Goal: Task Accomplishment & Management: Manage account settings

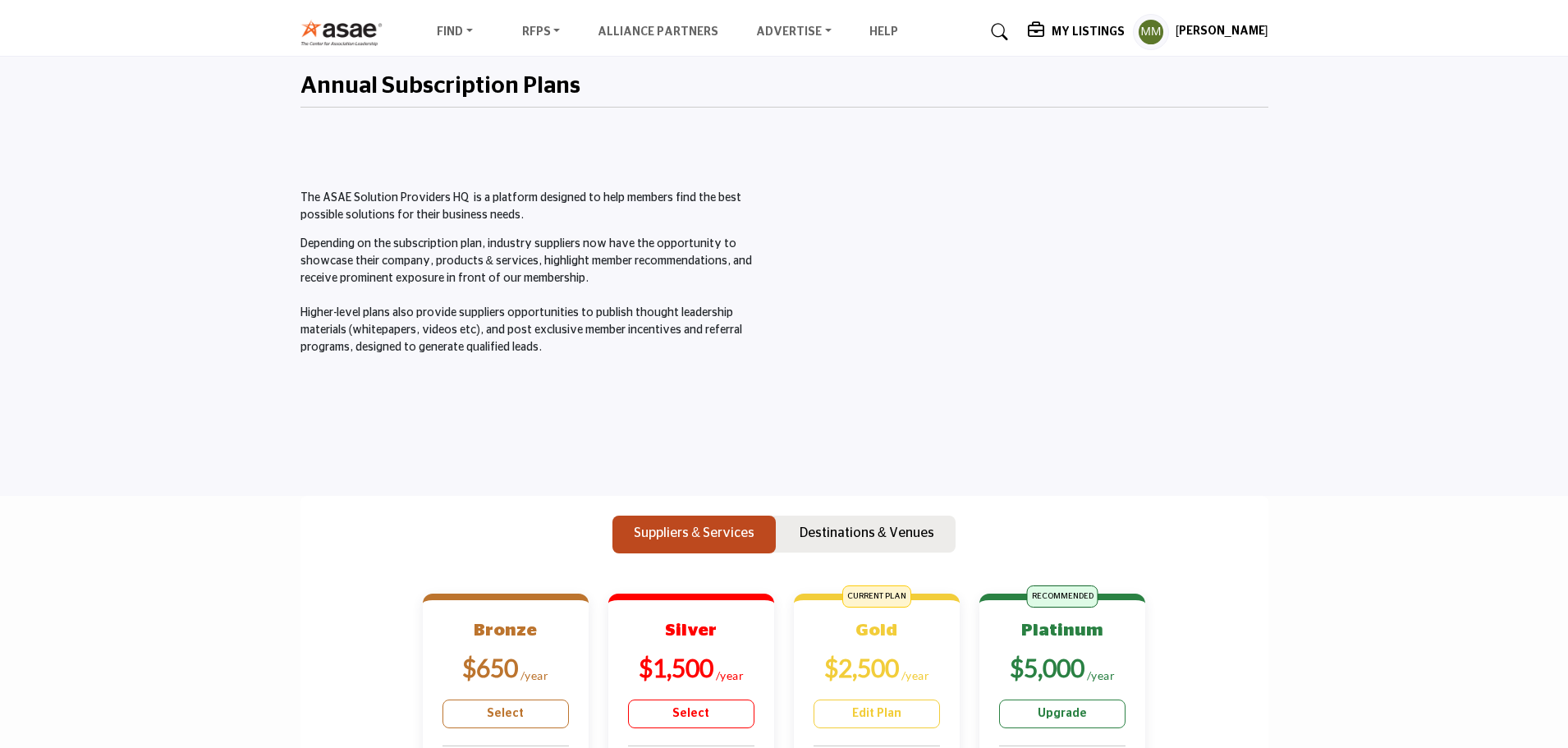
click at [1047, 35] on icon at bounding box center [1037, 30] width 19 height 17
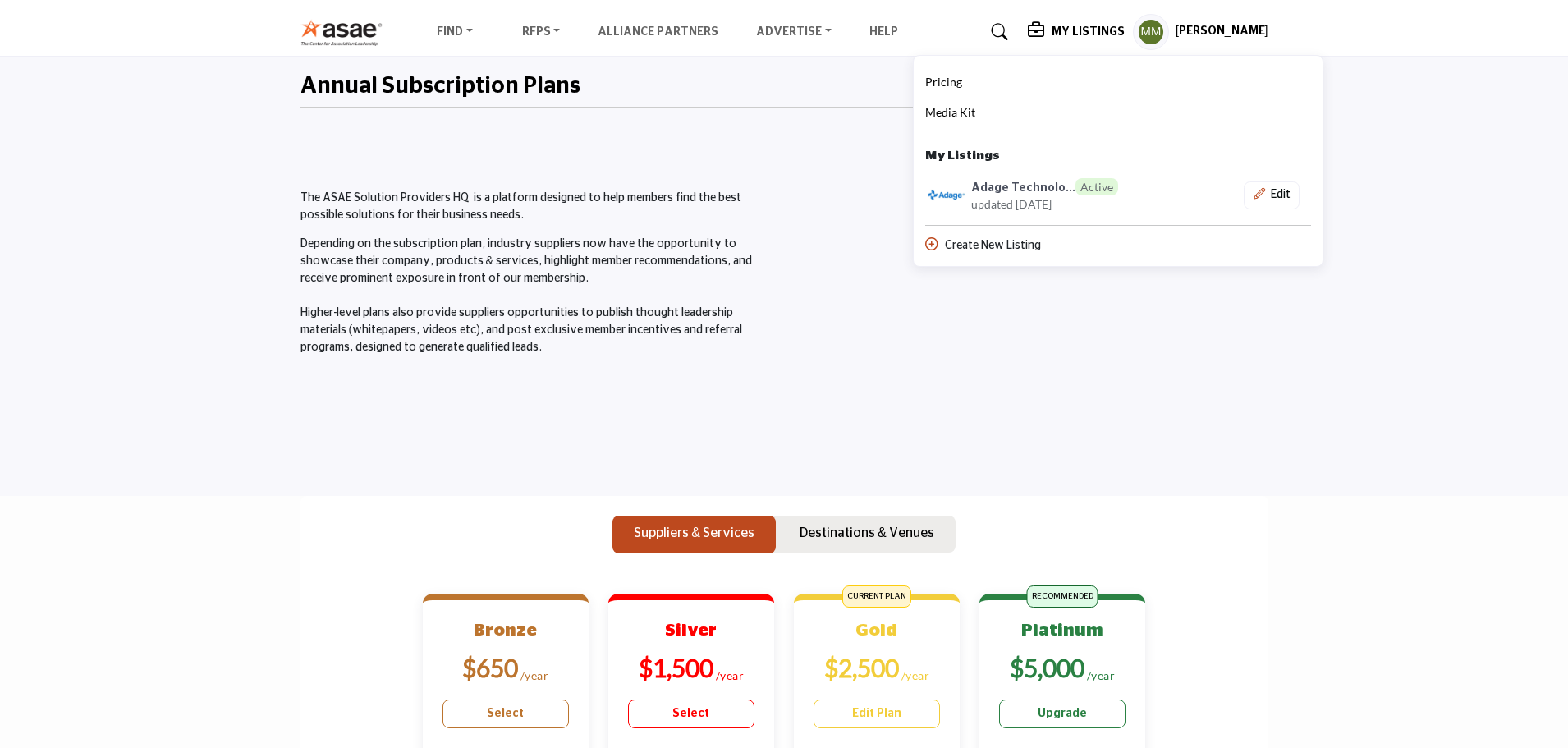
click at [1047, 29] on icon at bounding box center [1037, 30] width 19 height 17
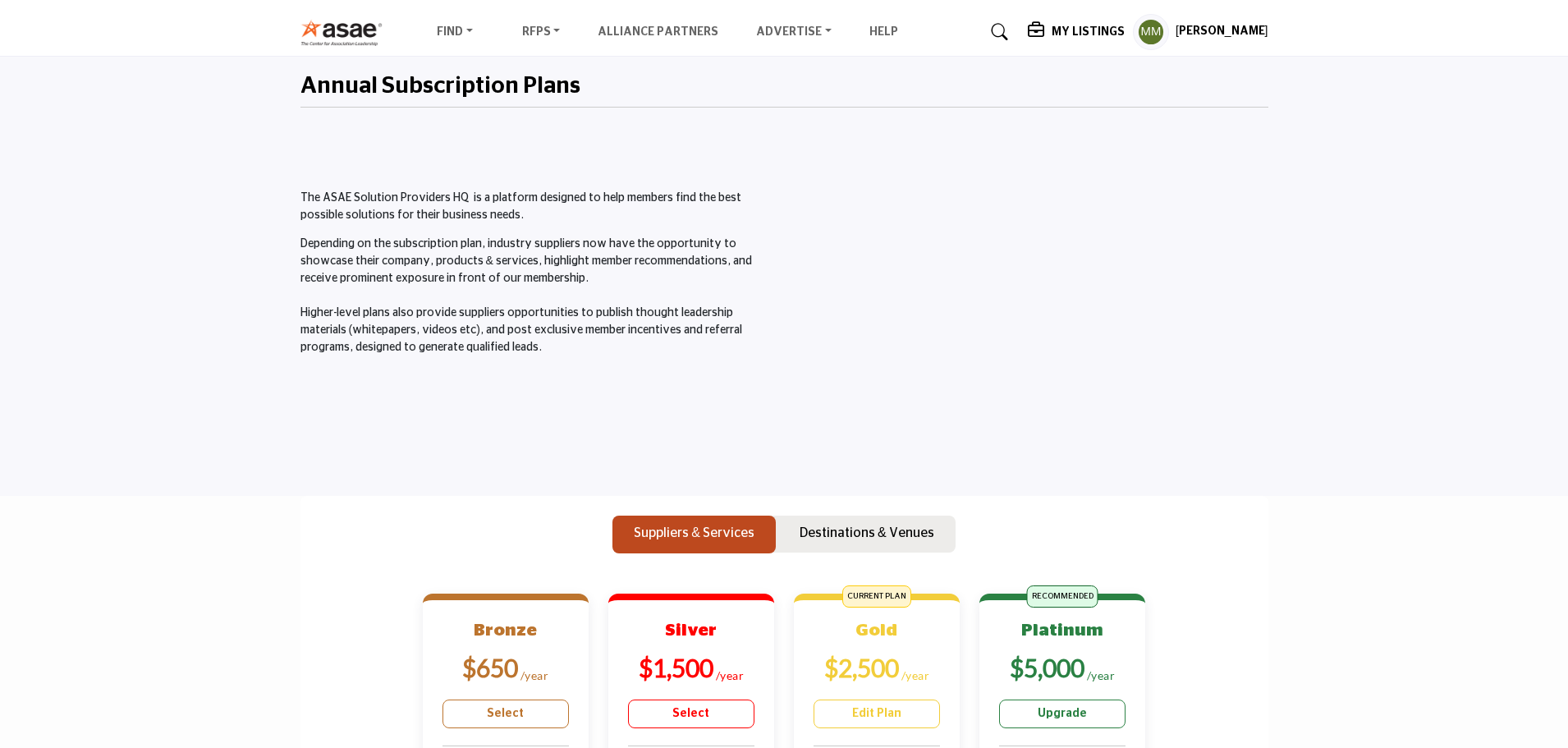
click at [1047, 29] on icon at bounding box center [1037, 30] width 19 height 17
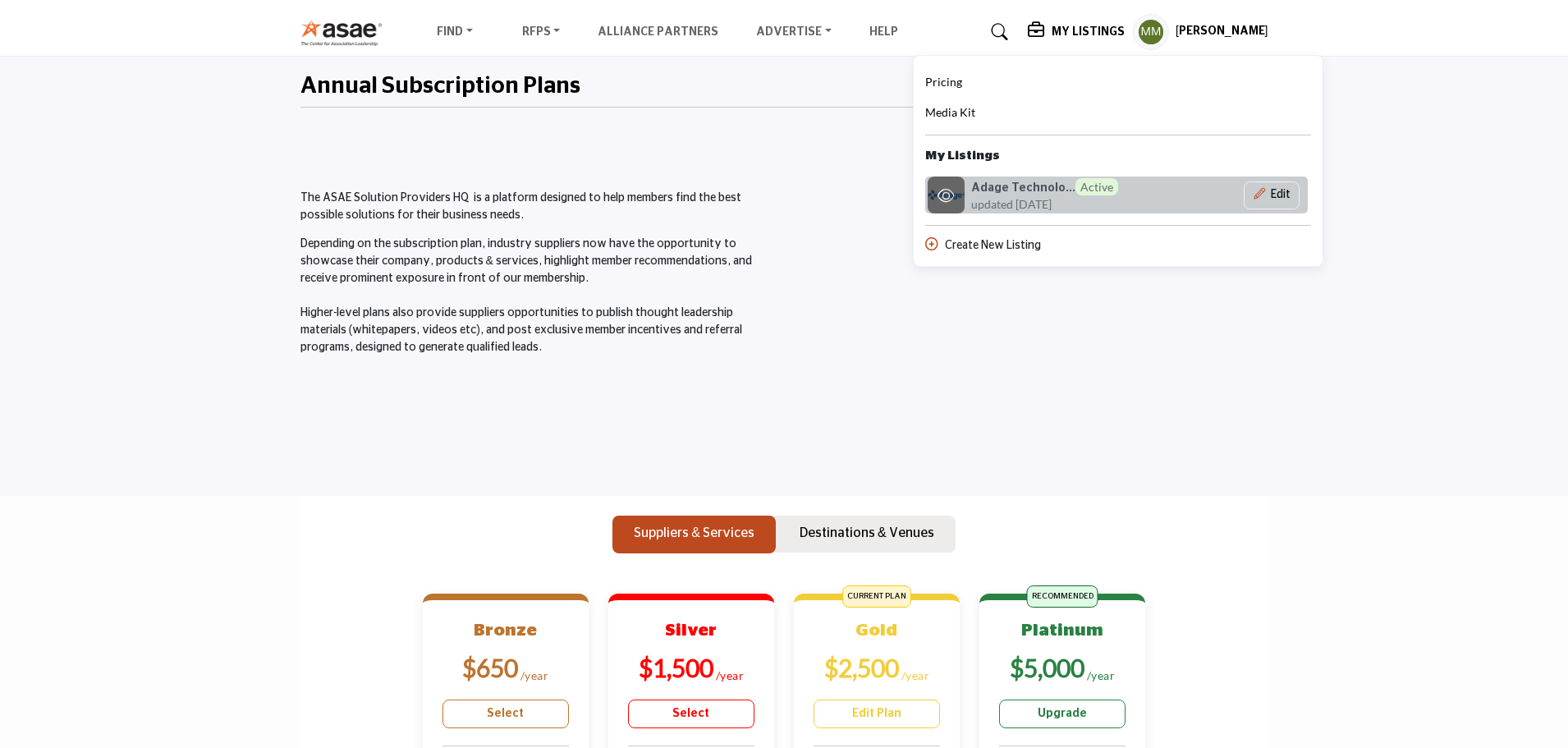
click at [1018, 184] on h6 "Adage Technolo... Active" at bounding box center [1044, 187] width 147 height 18
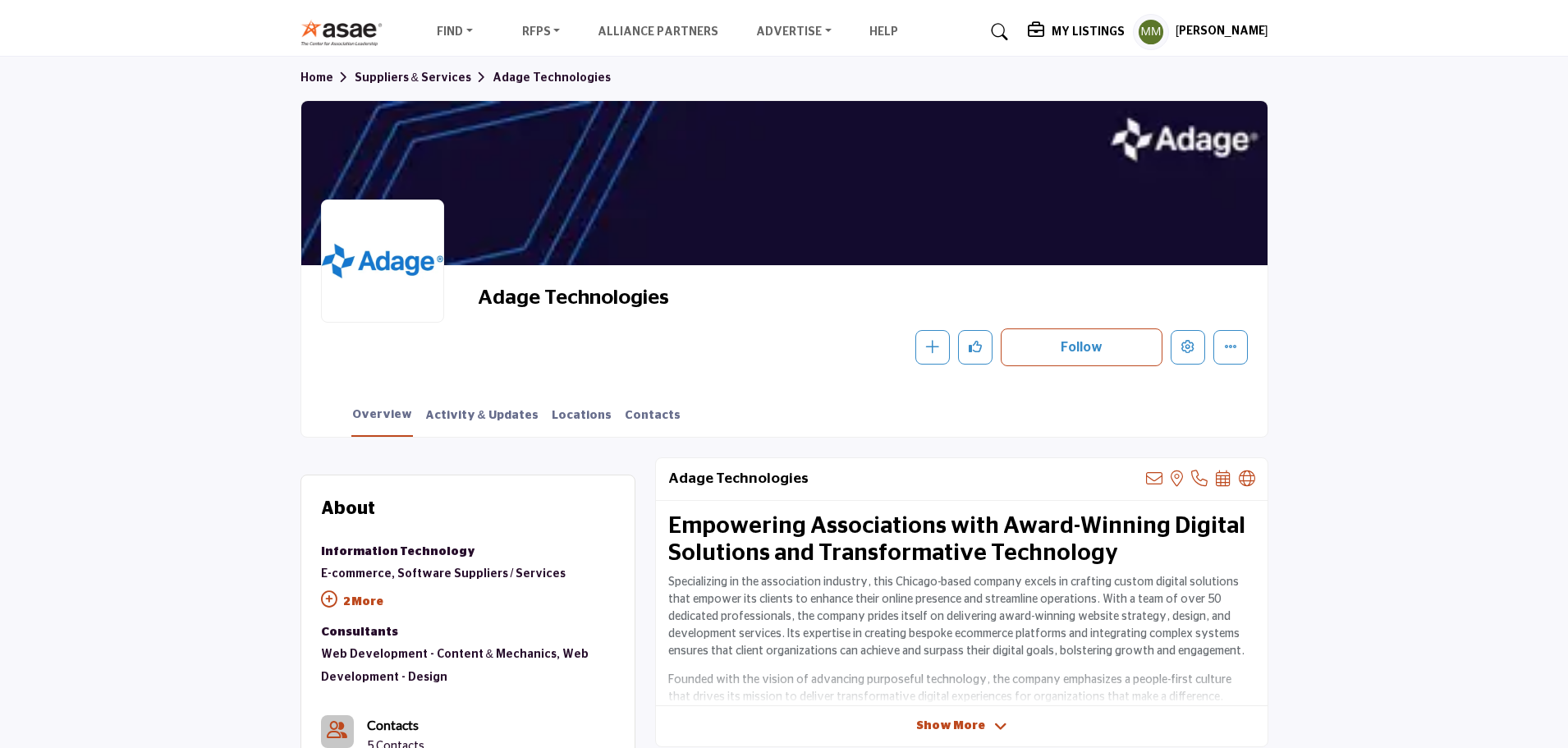
click at [1135, 172] on div at bounding box center [784, 183] width 966 height 164
click at [1032, 229] on div at bounding box center [784, 183] width 966 height 164
click at [454, 416] on link "Activity & Updates" at bounding box center [482, 422] width 115 height 29
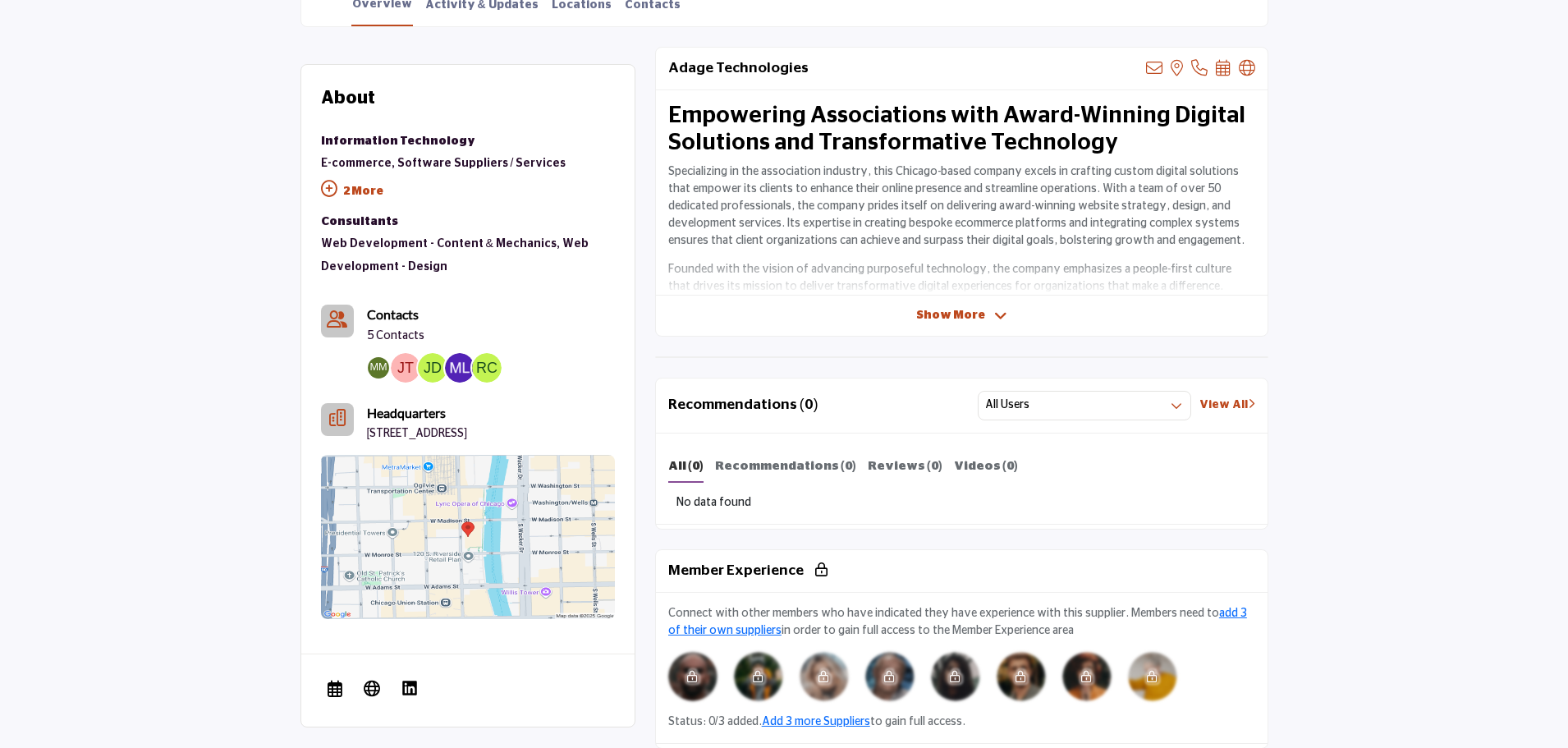
scroll to position [490, 0]
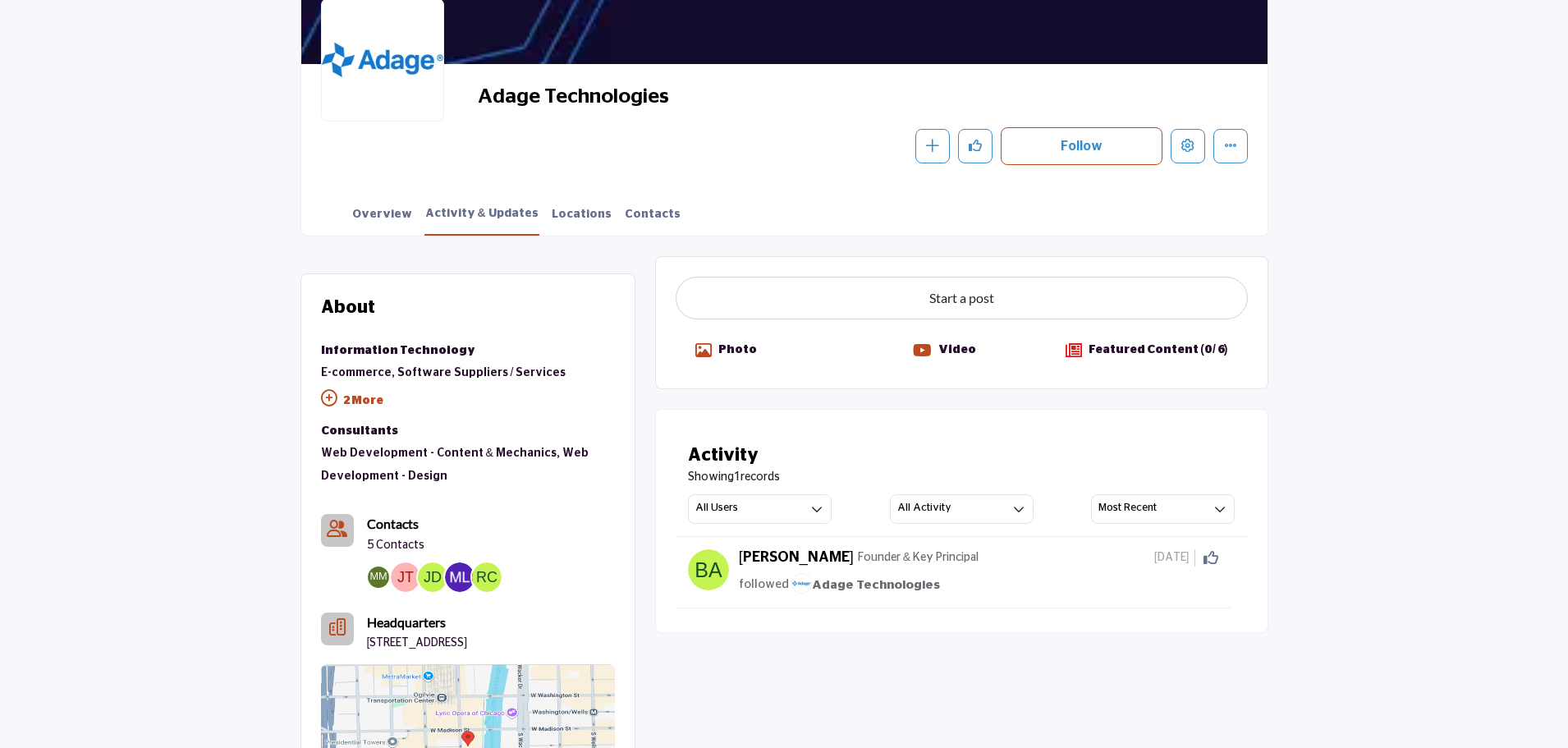
scroll to position [164, 0]
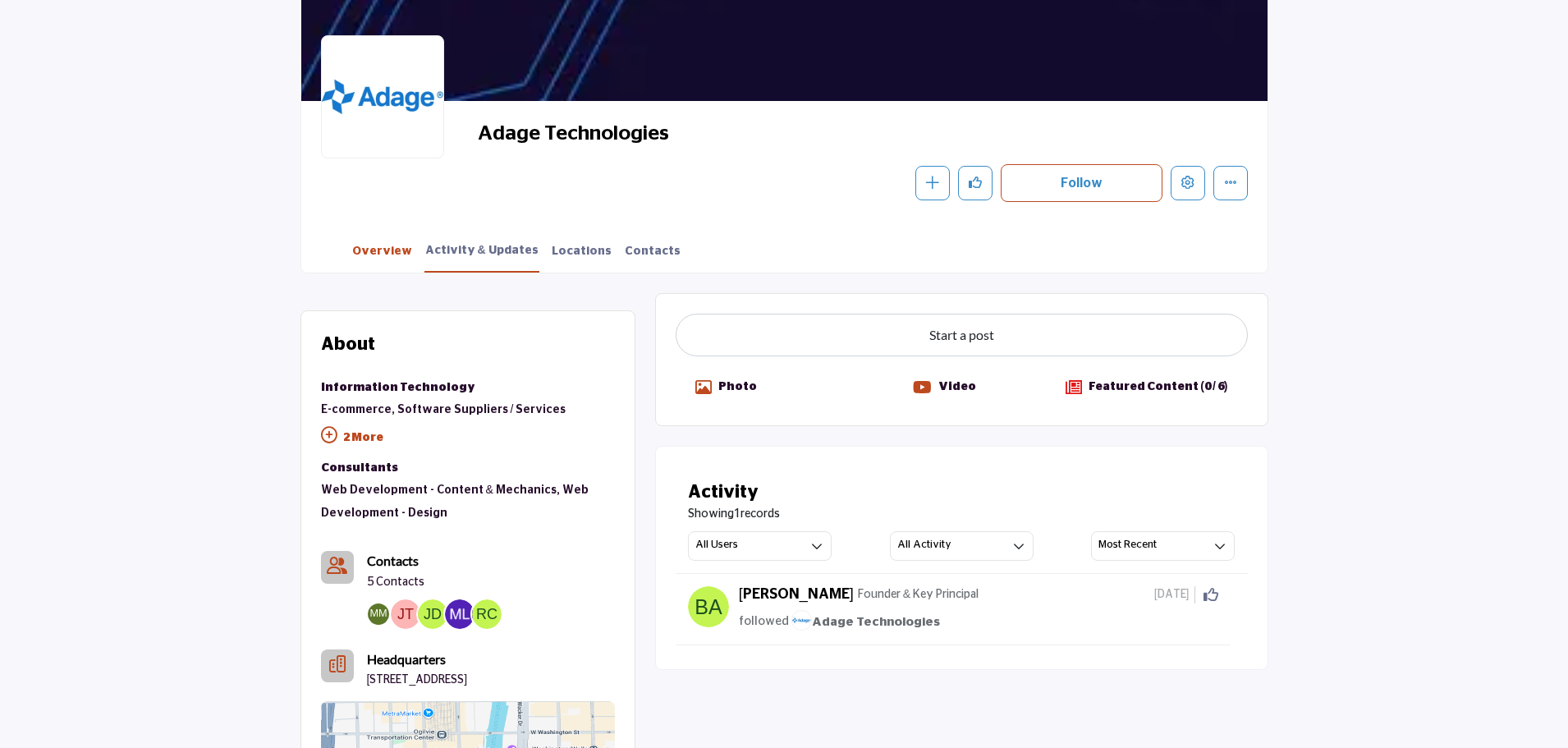
click at [378, 252] on link "Overview" at bounding box center [381, 258] width 61 height 29
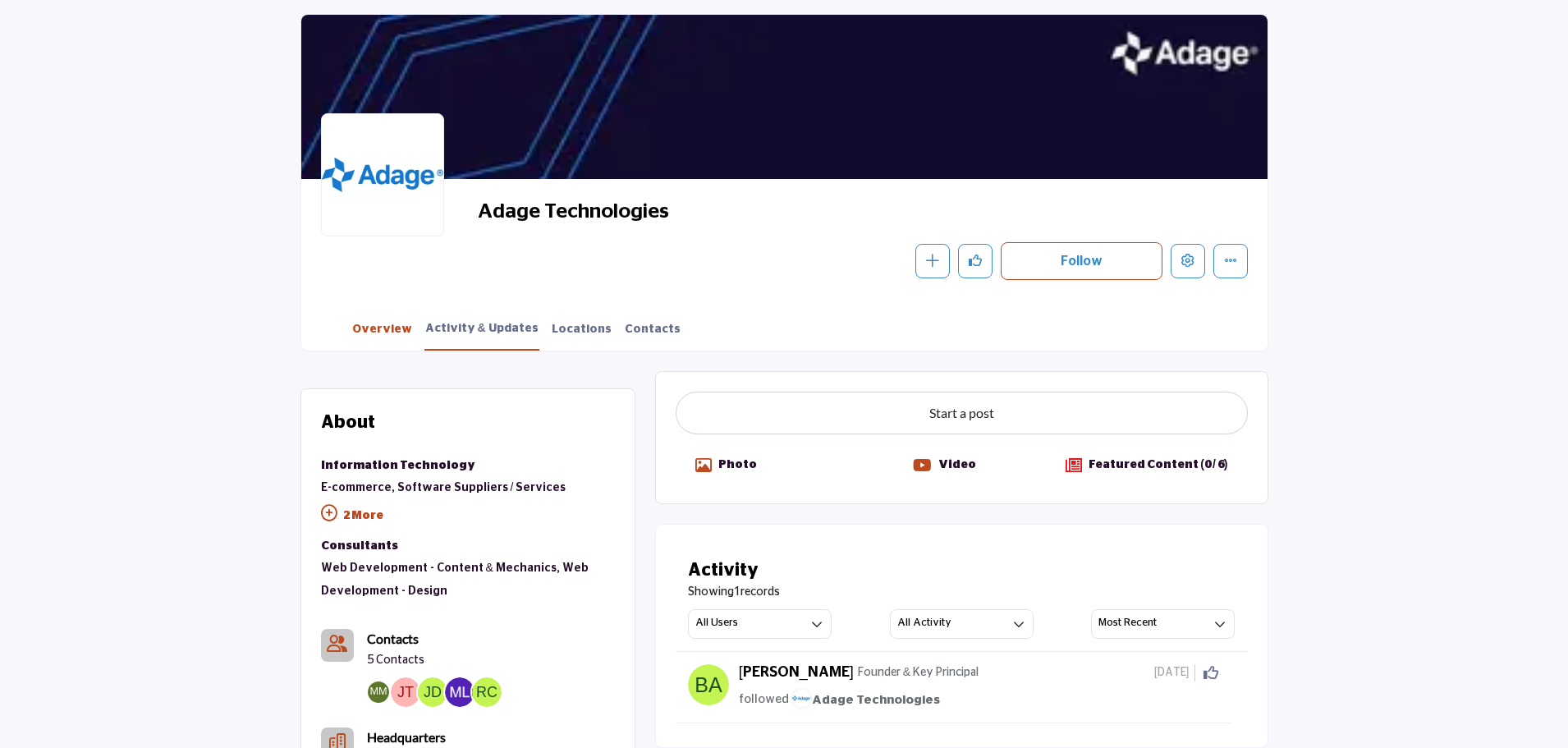
scroll to position [0, 0]
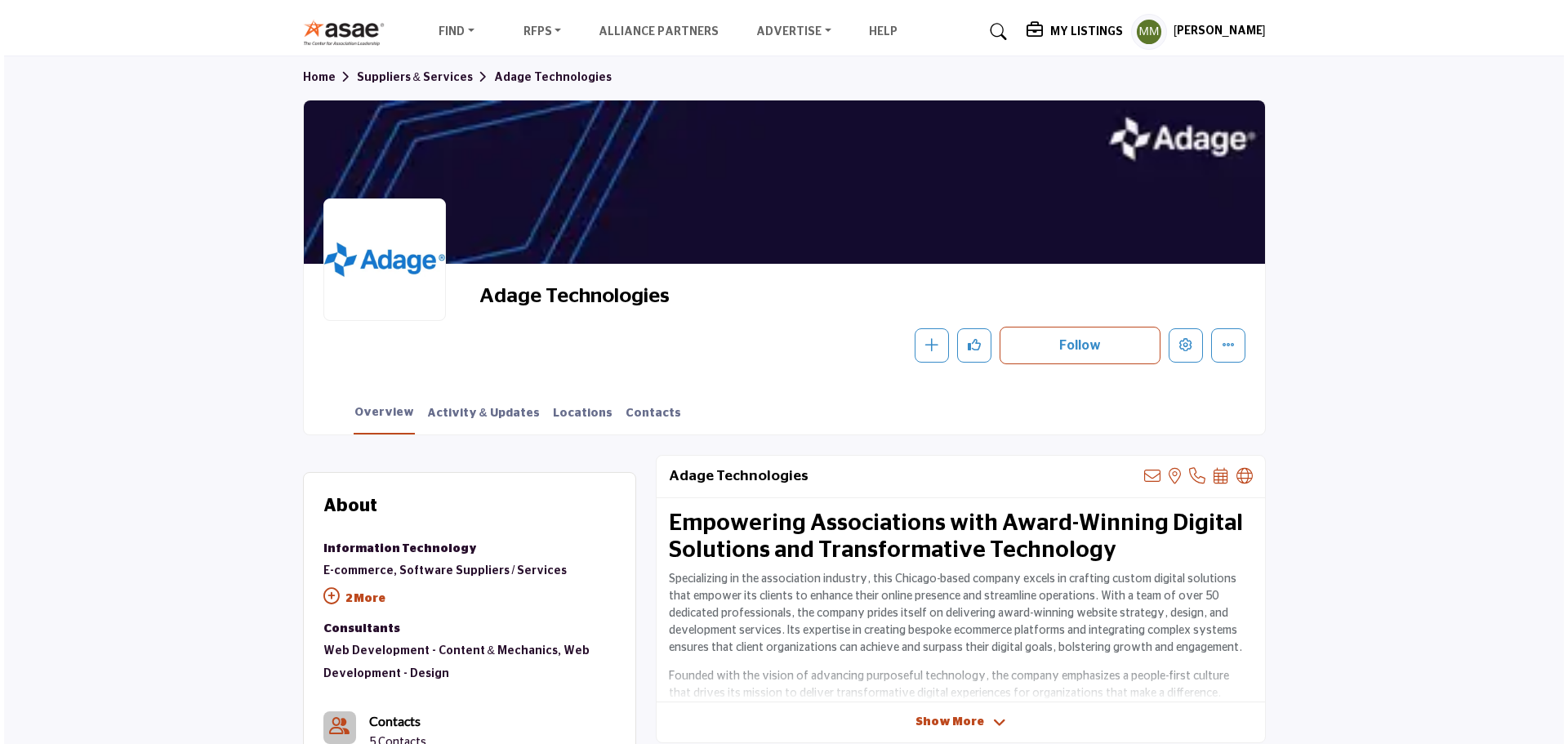
scroll to position [81, 0]
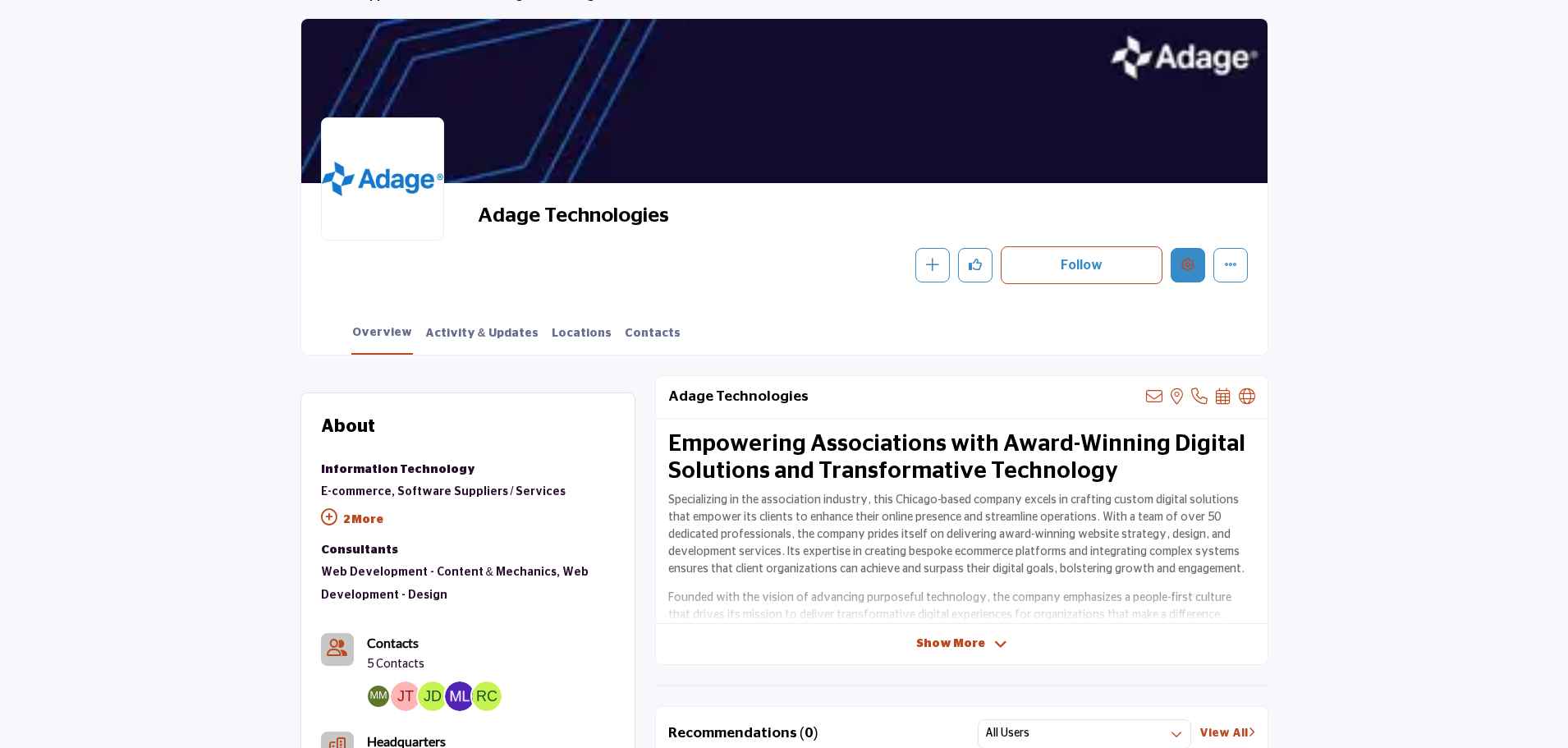
click at [1187, 273] on button "Edit company" at bounding box center [1187, 265] width 34 height 34
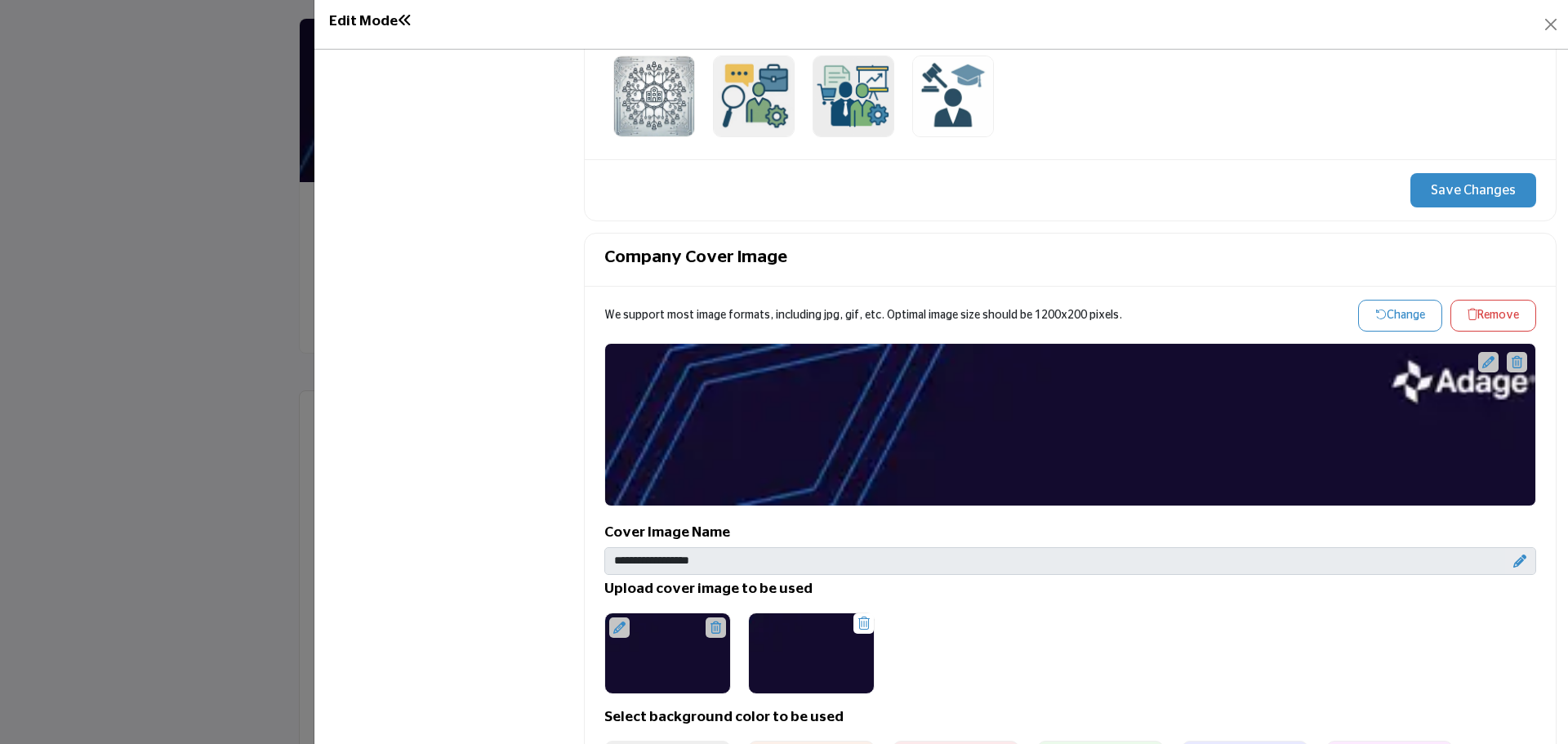
scroll to position [653, 0]
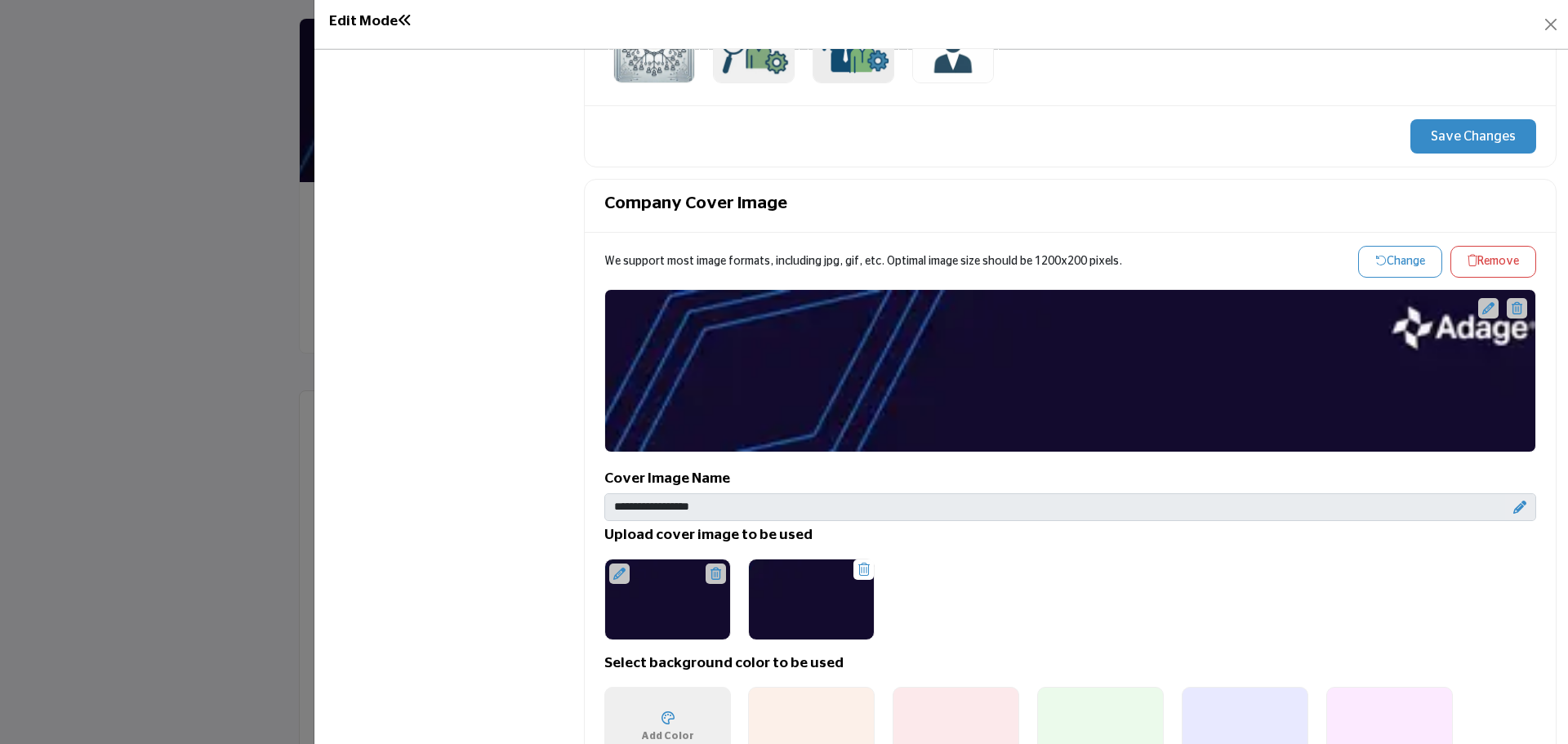
click at [1377, 268] on button "Change" at bounding box center [1400, 261] width 84 height 32
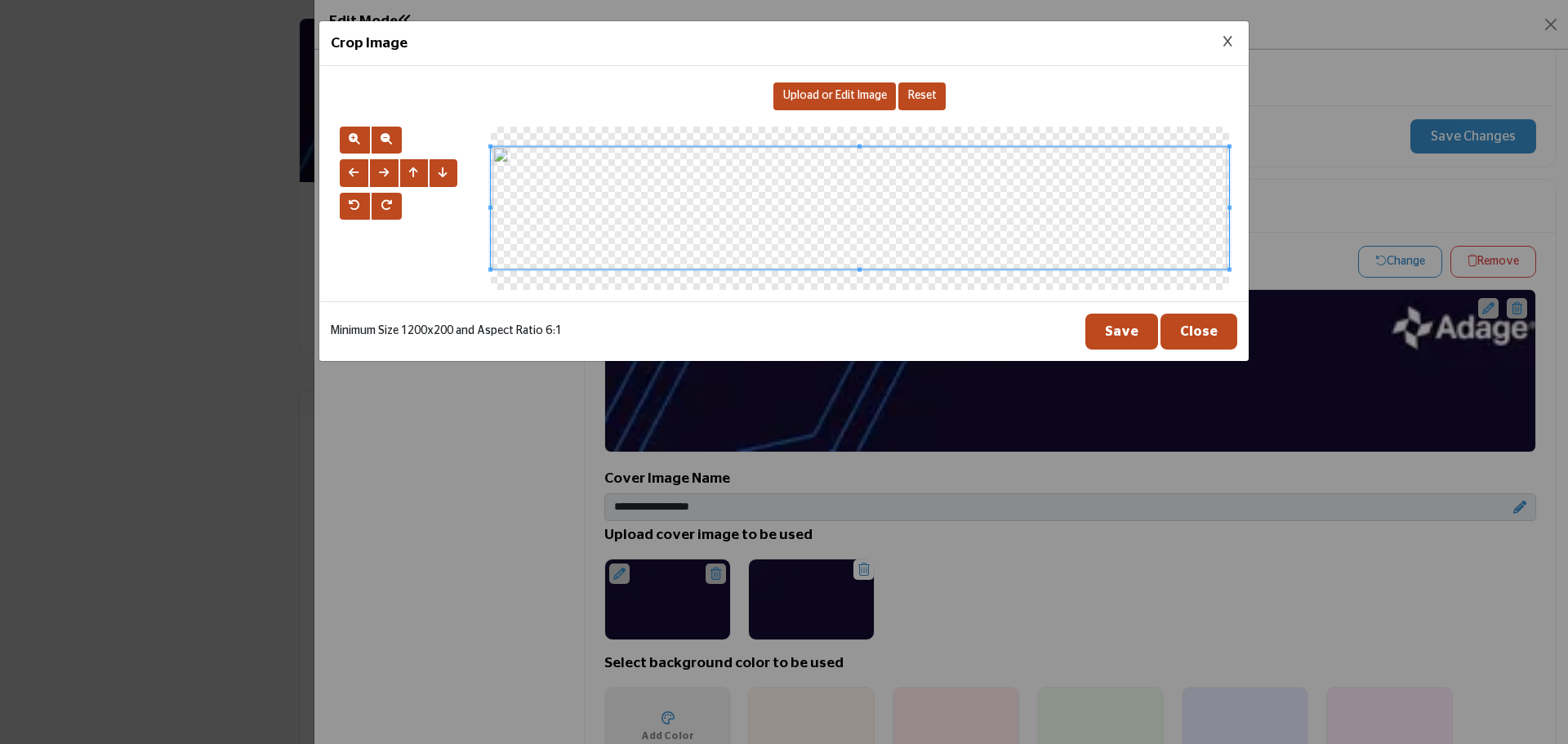
click at [860, 104] on div "Upload or Edit Image" at bounding box center [835, 96] width 123 height 28
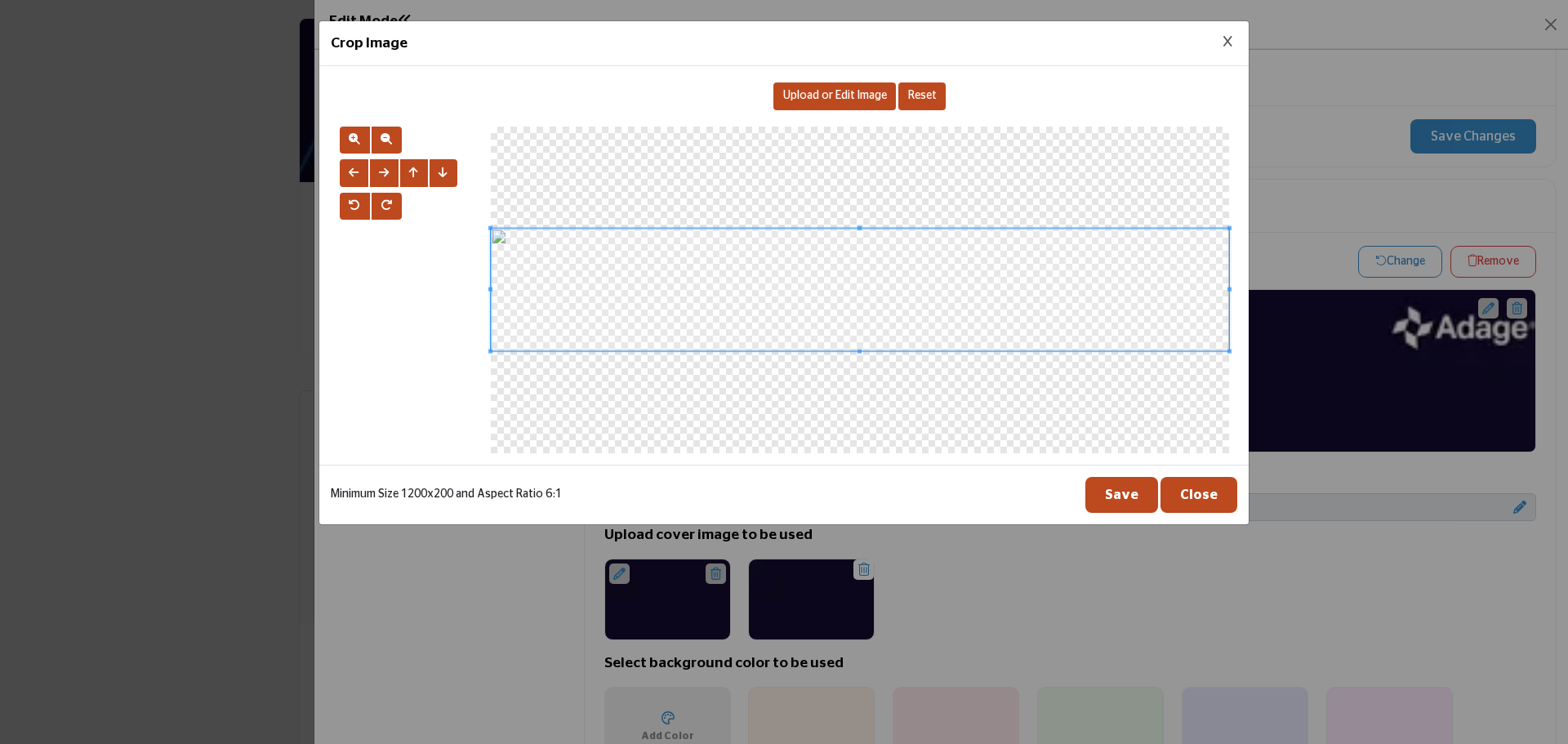
click at [1106, 498] on button "Save" at bounding box center [1121, 494] width 73 height 36
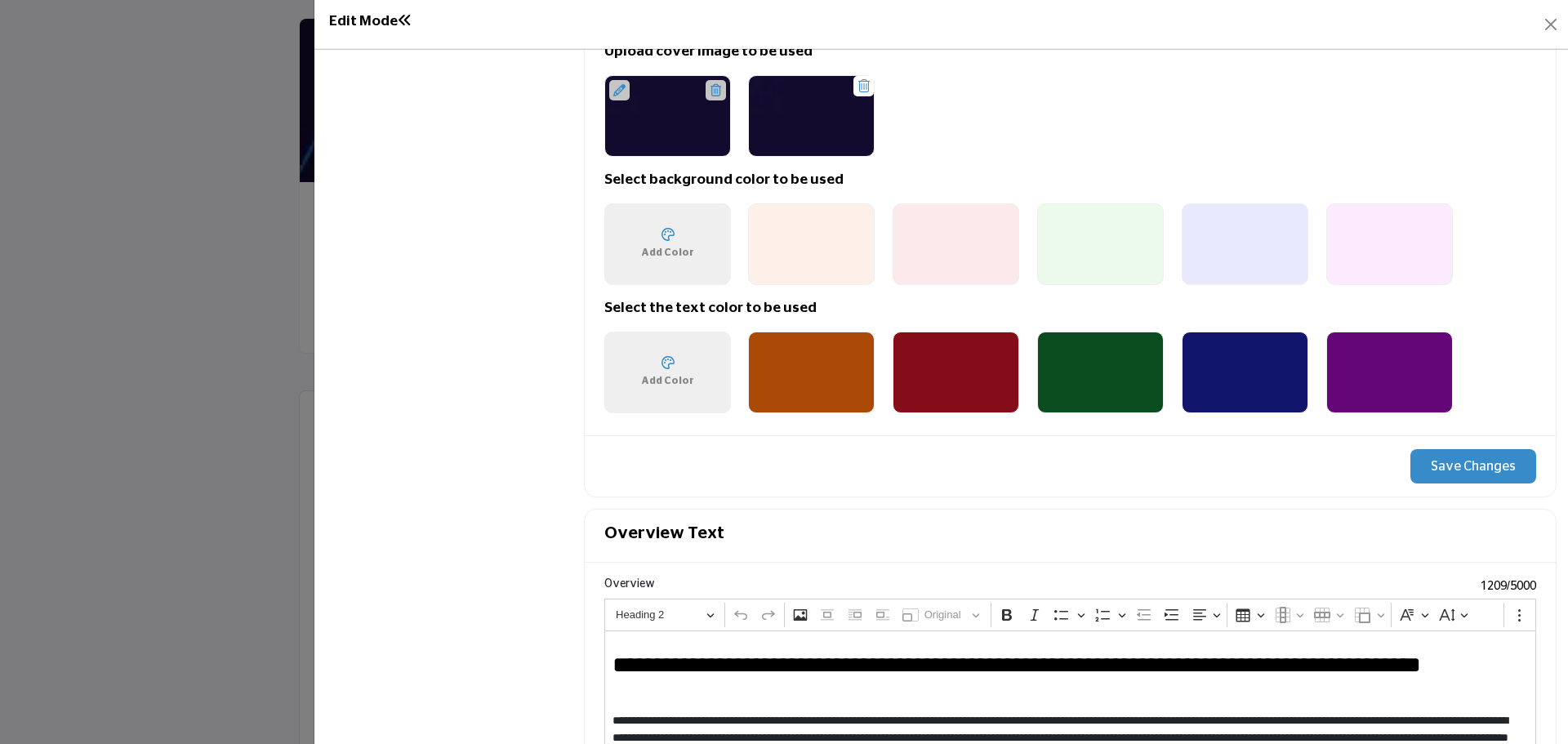
scroll to position [1144, 0]
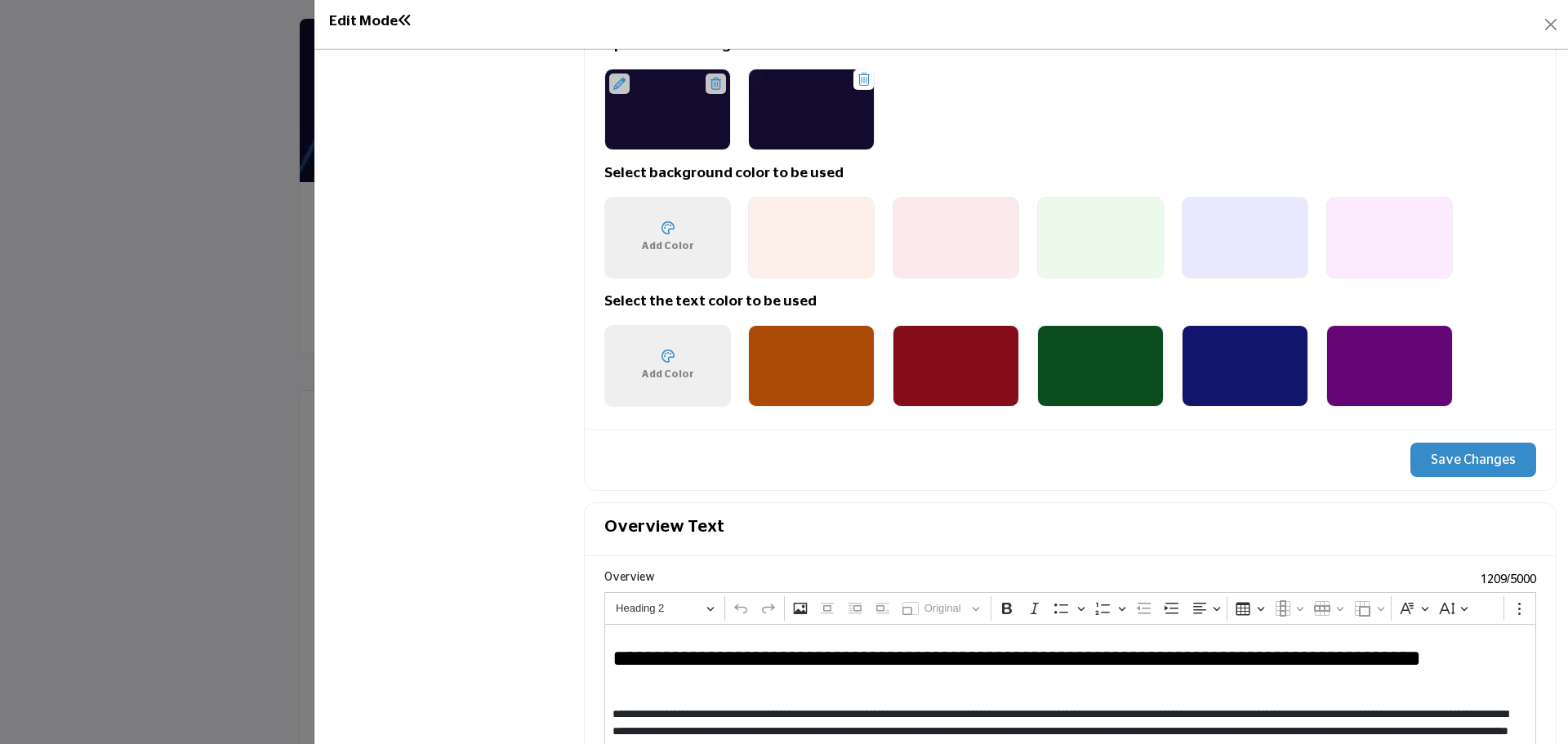
click at [1478, 455] on button "Save Changes" at bounding box center [1473, 460] width 126 height 34
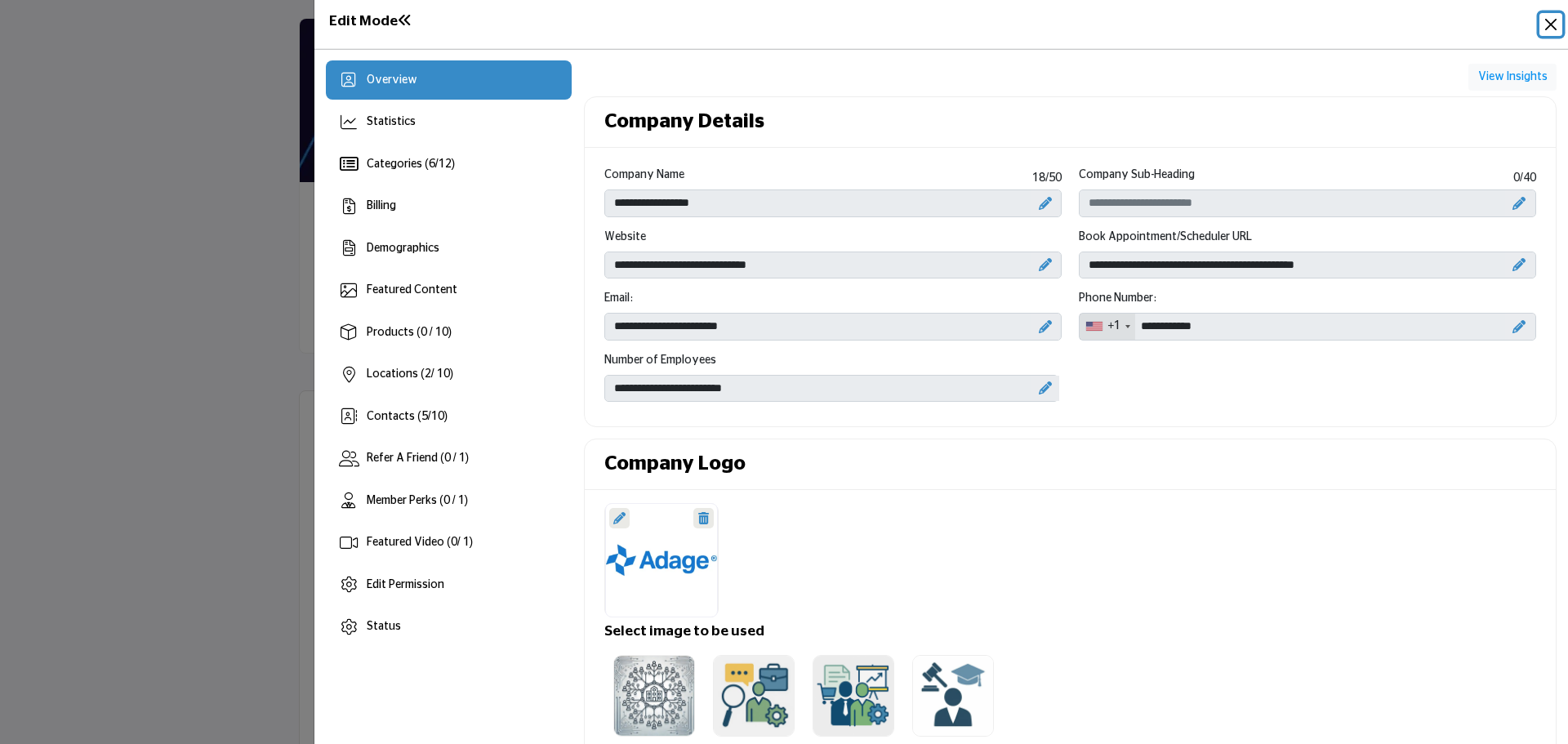
click at [1542, 18] on button "Close" at bounding box center [1552, 25] width 23 height 23
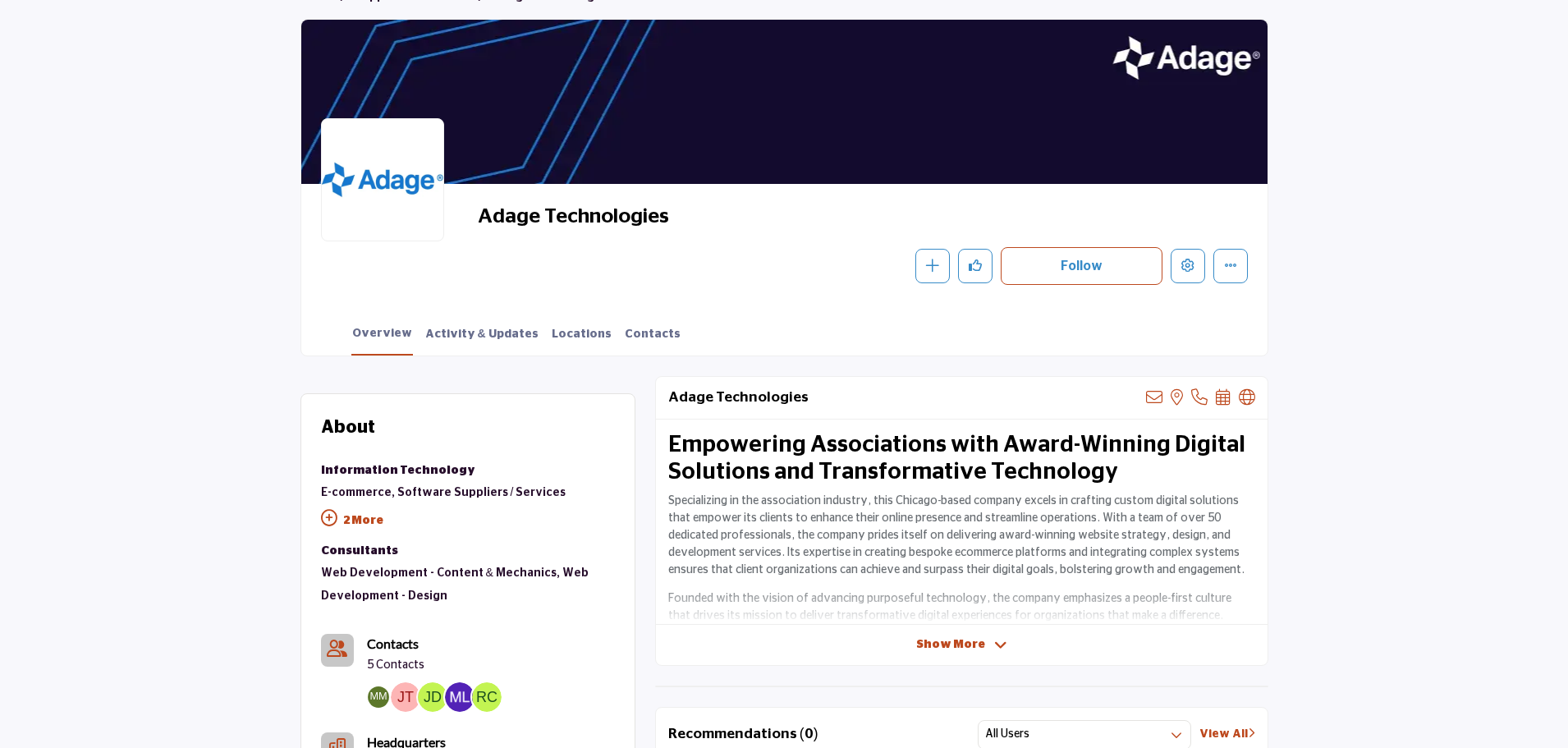
scroll to position [82, 0]
